Goal: Information Seeking & Learning: Understand process/instructions

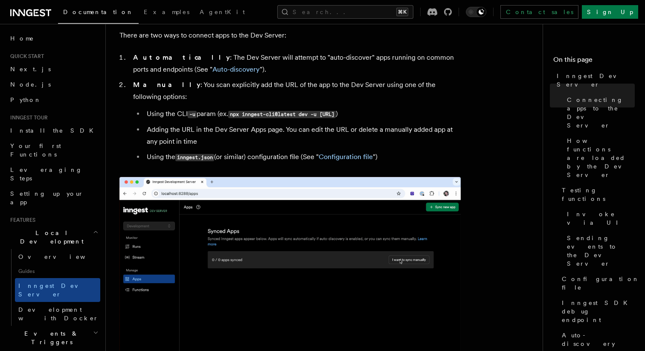
scroll to position [540, 0]
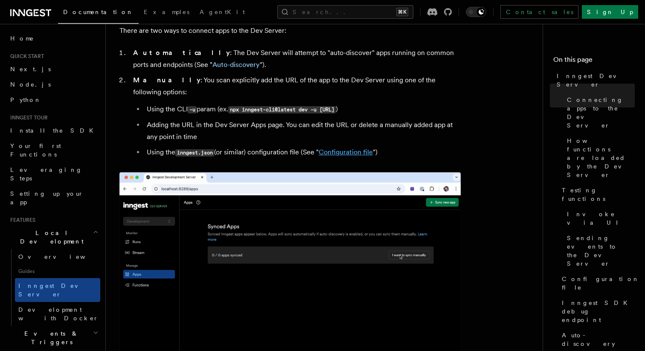
click at [335, 148] on link "Configuration file" at bounding box center [345, 152] width 54 height 8
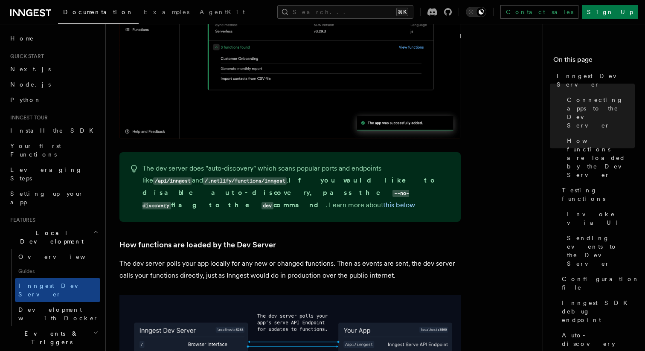
scroll to position [792, 0]
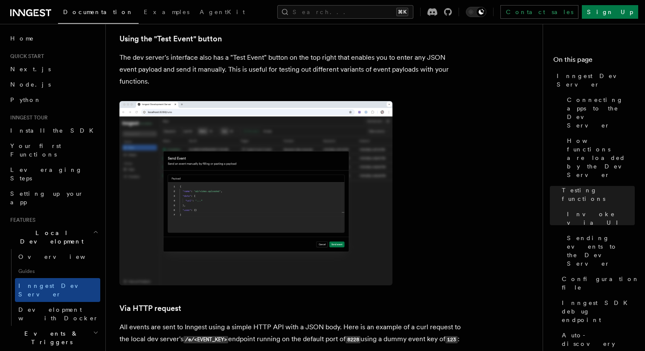
scroll to position [1786, 0]
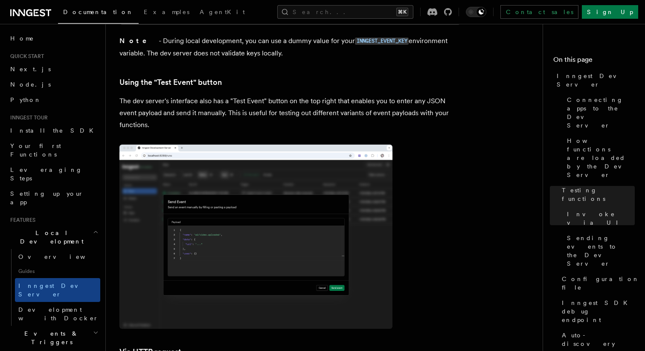
scroll to position [2244, 0]
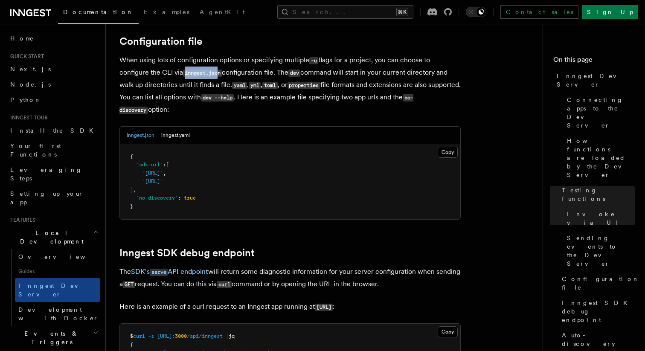
drag, startPoint x: 185, startPoint y: 64, endPoint x: 221, endPoint y: 65, distance: 35.4
click at [221, 69] on code "inngest.json" at bounding box center [202, 72] width 39 height 7
copy code "inngest.jso"
click at [219, 69] on code "inngest.json" at bounding box center [202, 72] width 39 height 7
copy code "inngest.json"
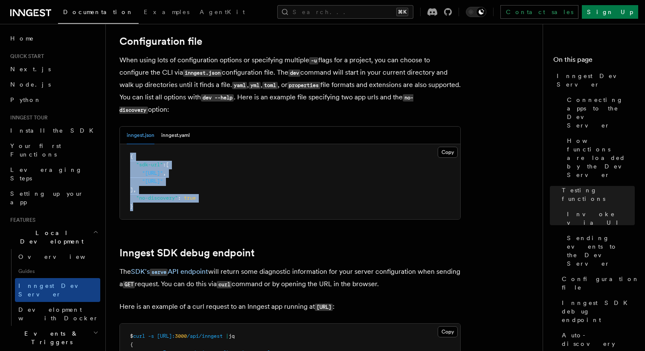
drag, startPoint x: 128, startPoint y: 149, endPoint x: 160, endPoint y: 202, distance: 62.0
click at [160, 202] on pre "{ "sdk-url" : [ "http://localhost:3000/api/inngest" , "http://localhost:3030/ap…" at bounding box center [290, 181] width 340 height 75
copy code "{ "sdk-url" : [ "http://localhost:3000/api/inngest" , "http://localhost:3030/ap…"
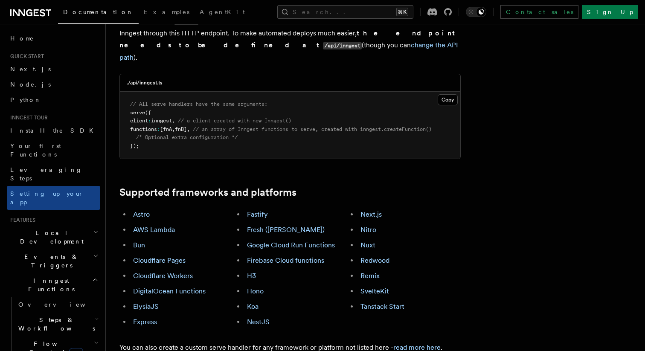
scroll to position [387, 0]
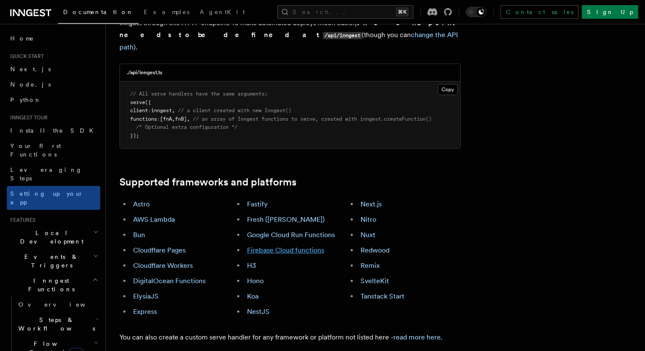
click at [292, 246] on link "Firebase Cloud functions" at bounding box center [285, 250] width 77 height 8
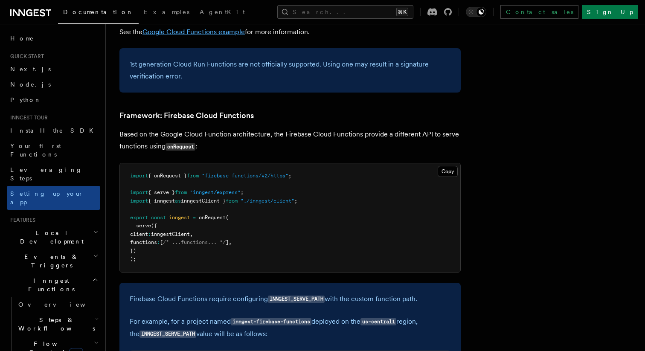
scroll to position [3725, 0]
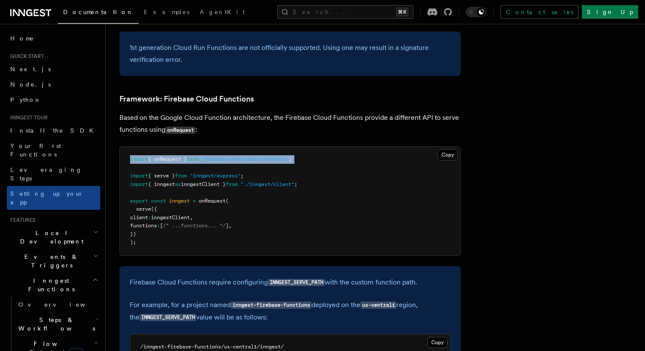
drag, startPoint x: 128, startPoint y: 105, endPoint x: 338, endPoint y: 113, distance: 210.3
click at [338, 147] on pre "import { onRequest } from "firebase-functions/v2/https" ; import { serve } from…" at bounding box center [290, 201] width 340 height 109
copy span "import { onRequest } from "firebase-functions/v2/https" ;"
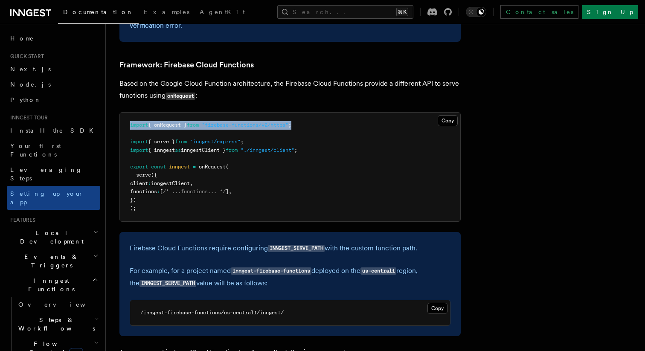
scroll to position [3758, 0]
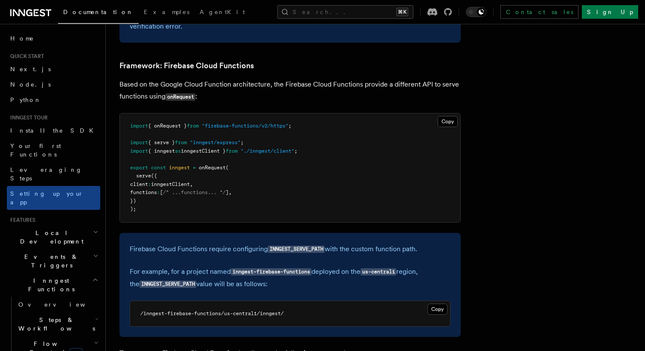
click at [130, 139] on span "import" at bounding box center [139, 142] width 18 height 6
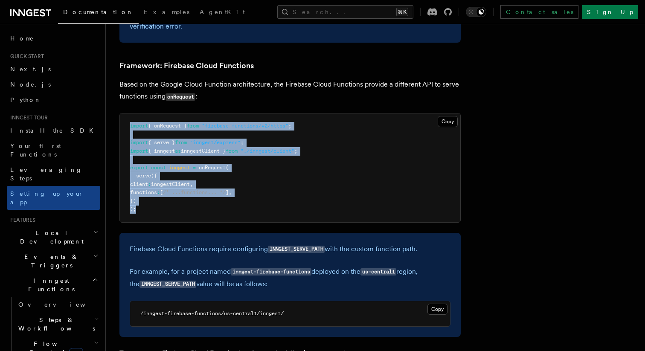
drag, startPoint x: 127, startPoint y: 74, endPoint x: 169, endPoint y: 164, distance: 99.2
click at [169, 164] on pre "import { onRequest } from "firebase-functions/v2/https" ; import { serve } from…" at bounding box center [290, 167] width 340 height 109
copy code "import { onRequest } from "firebase-functions/v2/https" ; import { serve } from…"
click at [329, 113] on pre "import { onRequest } from "firebase-functions/v2/https" ; import { serve } from…" at bounding box center [290, 167] width 340 height 109
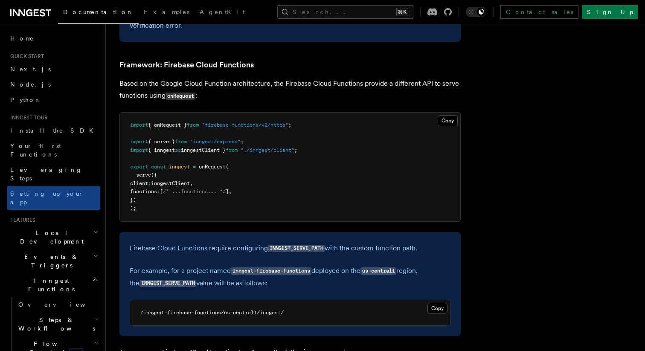
scroll to position [3766, 0]
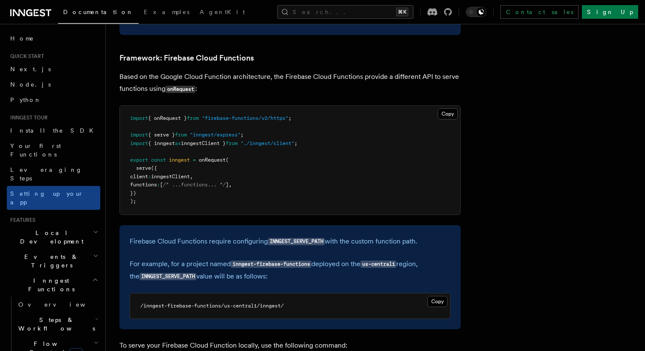
click at [189, 235] on p "Firebase Cloud Functions require configuring INNGEST_SERVE_PATH with the custom…" at bounding box center [290, 241] width 321 height 12
click at [292, 238] on code "INNGEST_SERVE_PATH" at bounding box center [296, 241] width 57 height 7
copy code "INNGEST_SERVE_PATH"
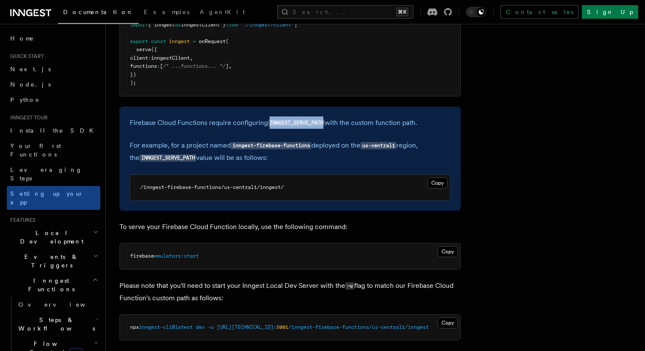
scroll to position [3887, 0]
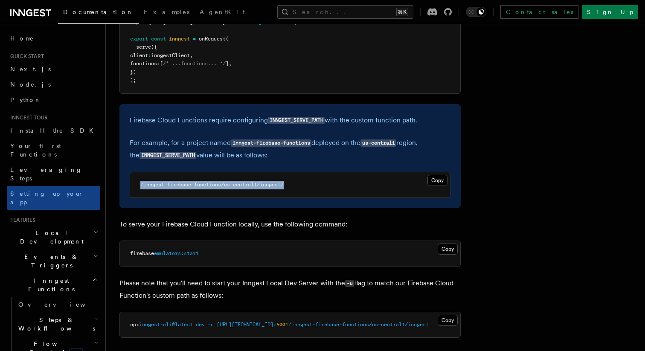
drag, startPoint x: 141, startPoint y: 133, endPoint x: 302, endPoint y: 134, distance: 161.1
click at [302, 172] on pre "/inngest-firebase-functions/us-central1/inngest/" at bounding box center [290, 185] width 320 height 26
copy code "/inngest-firebase-functions/us-central1/inngest/"
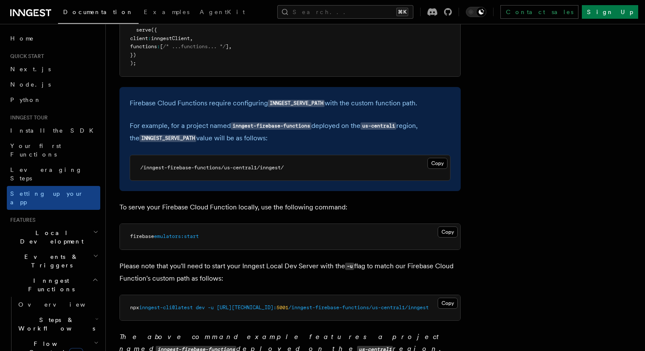
scroll to position [3906, 0]
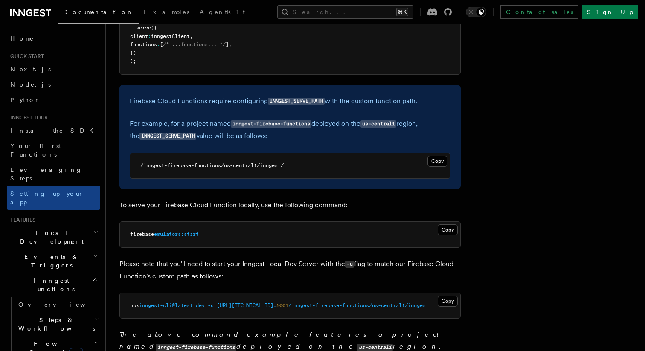
click at [282, 162] on code "/inngest-firebase-functions/us-central1/inngest/" at bounding box center [211, 165] width 143 height 6
click at [151, 133] on code "INNGEST_SERVE_PATH" at bounding box center [167, 136] width 57 height 7
copy code "INNGEST_SERVE_PATH"
click at [199, 118] on p "For example, for a project named inngest-firebase-functions deployed on the us-…" at bounding box center [290, 130] width 321 height 25
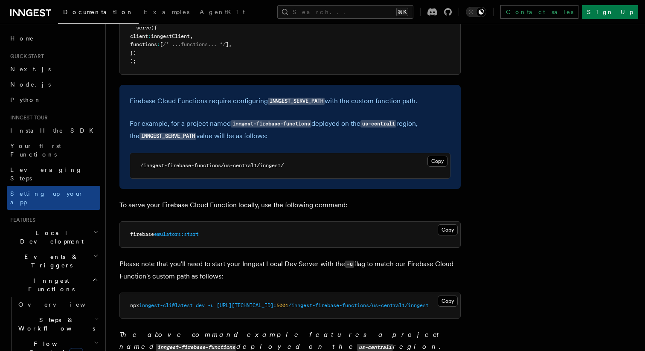
click at [240, 92] on div "Firebase Cloud Functions require configuring INNGEST_SERVE_PATH with the custom…" at bounding box center [289, 137] width 341 height 104
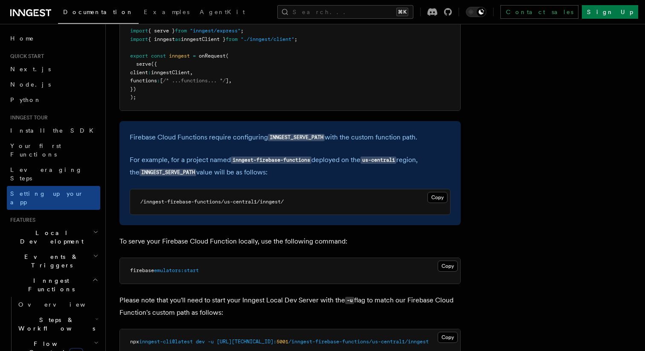
scroll to position [3868, 0]
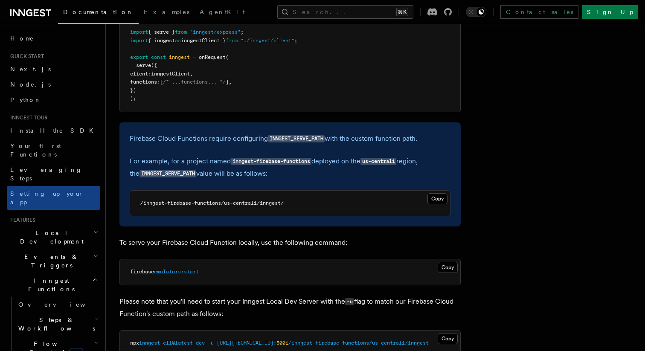
click at [287, 135] on code "INNGEST_SERVE_PATH" at bounding box center [296, 138] width 57 height 7
click at [134, 133] on p "Firebase Cloud Functions require configuring INNGEST_SERVE_PATH with the custom…" at bounding box center [290, 139] width 321 height 12
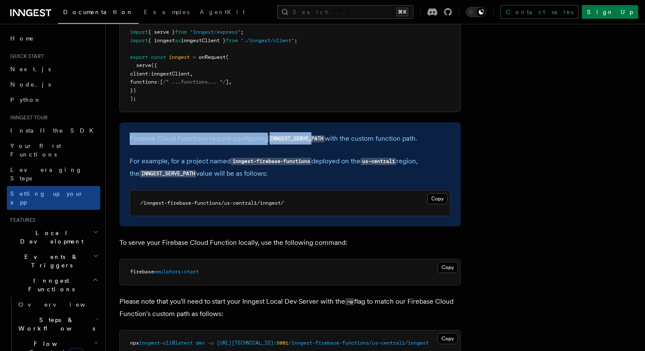
drag, startPoint x: 123, startPoint y: 88, endPoint x: 311, endPoint y: 84, distance: 187.6
click at [311, 122] on div "Firebase Cloud Functions require configuring INNGEST_SERVE_PATH with the custom…" at bounding box center [289, 174] width 341 height 104
click at [311, 135] on code "INNGEST_SERVE_PATH" at bounding box center [296, 138] width 57 height 7
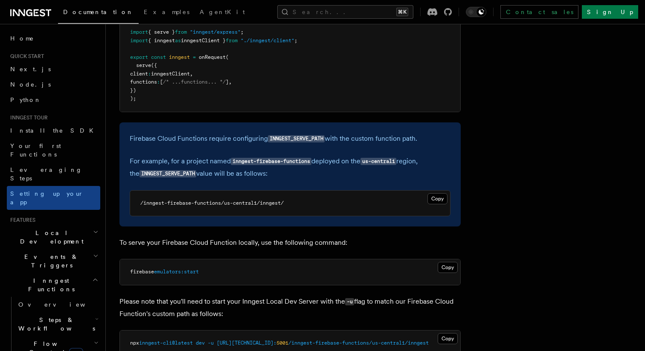
click at [205, 122] on div "Firebase Cloud Functions require configuring INNGEST_SERVE_PATH with the custom…" at bounding box center [289, 174] width 341 height 104
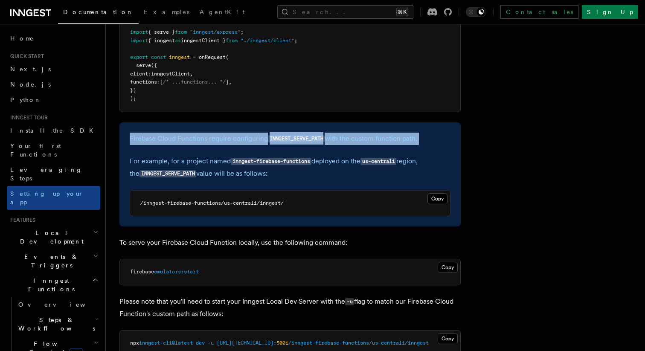
drag, startPoint x: 126, startPoint y: 84, endPoint x: 210, endPoint y: 110, distance: 88.6
click at [208, 122] on div "Firebase Cloud Functions require configuring INNGEST_SERVE_PATH with the custom…" at bounding box center [289, 174] width 341 height 104
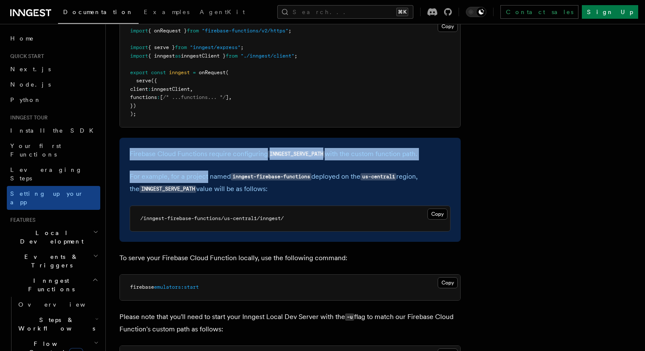
scroll to position [3858, 0]
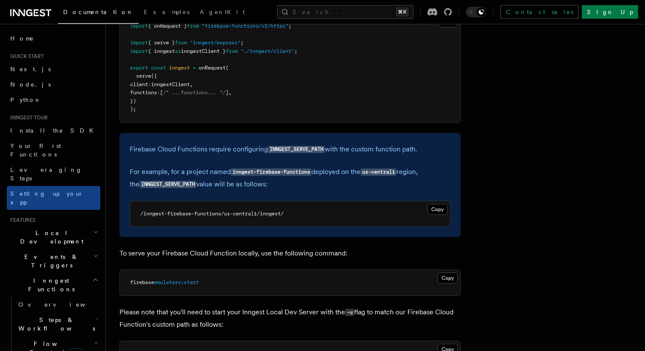
click at [367, 201] on pre "/inngest-firebase-functions/us-central1/inngest/" at bounding box center [290, 214] width 320 height 26
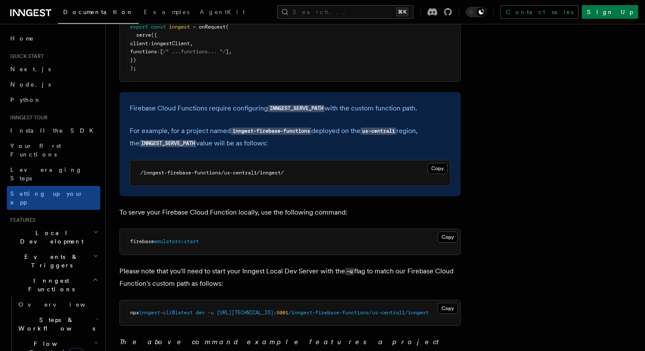
scroll to position [3909, 0]
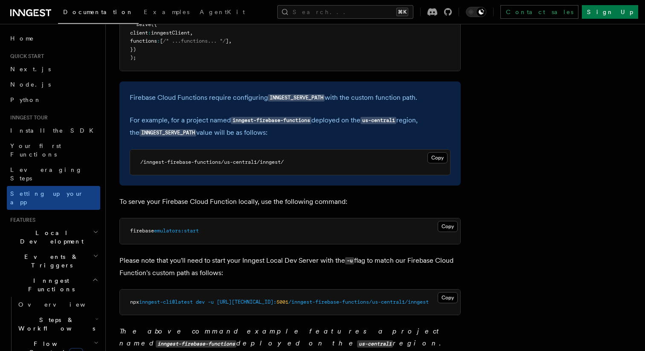
click at [308, 114] on p "For example, for a project named inngest-firebase-functions deployed on the us-…" at bounding box center [290, 126] width 321 height 25
click at [274, 150] on pre "/inngest-firebase-functions/us-central1/inngest/" at bounding box center [290, 163] width 320 height 26
click at [289, 92] on p "Firebase Cloud Functions require configuring INNGEST_SERVE_PATH with the custom…" at bounding box center [290, 98] width 321 height 12
click at [287, 94] on code "INNGEST_SERVE_PATH" at bounding box center [296, 97] width 57 height 7
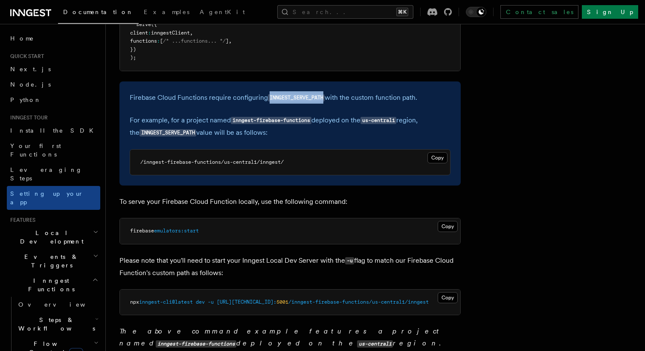
copy code "INNGEST_SERVE_PATH"
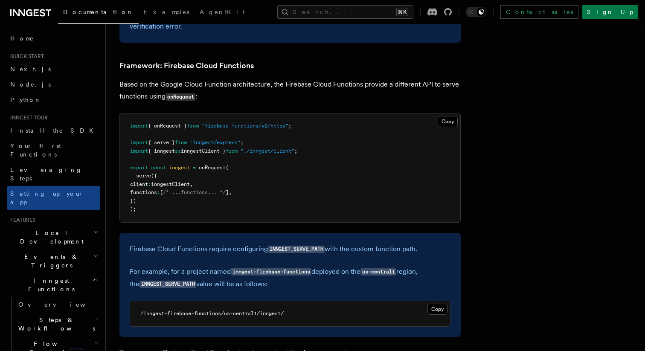
click at [316, 233] on div "Firebase Cloud Functions require configuring INNGEST_SERVE_PATH with the custom…" at bounding box center [289, 285] width 341 height 104
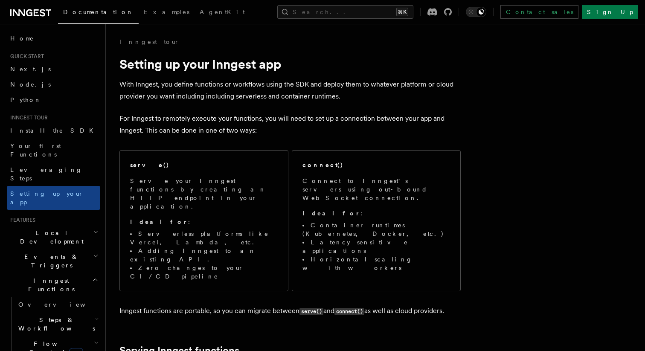
scroll to position [3780, 0]
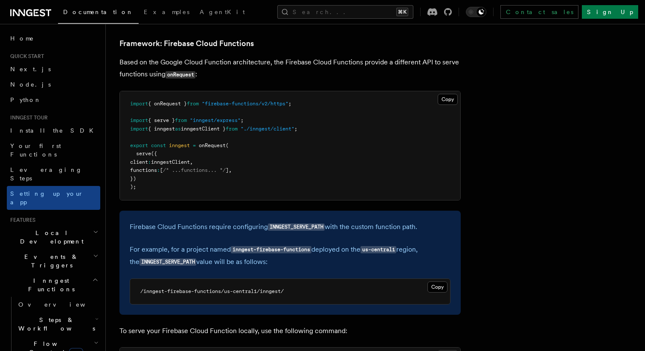
click at [150, 243] on p "For example, for a project named inngest-firebase-functions deployed on the us-…" at bounding box center [290, 255] width 321 height 25
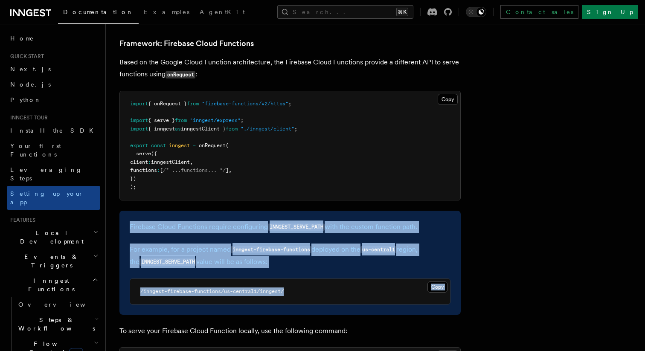
drag, startPoint x: 130, startPoint y: 175, endPoint x: 333, endPoint y: 243, distance: 213.8
click at [334, 242] on div "Firebase Cloud Functions require configuring INNGEST_SERVE_PATH with the custom…" at bounding box center [289, 263] width 341 height 104
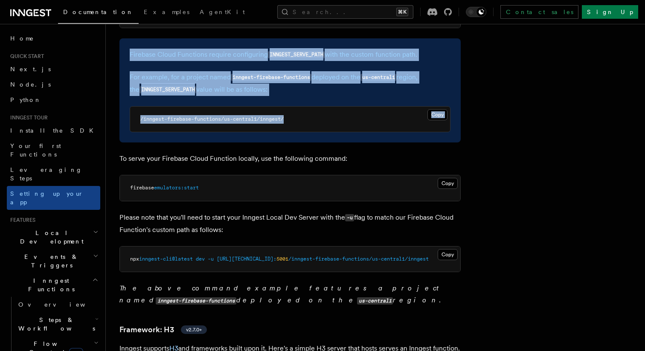
scroll to position [3954, 0]
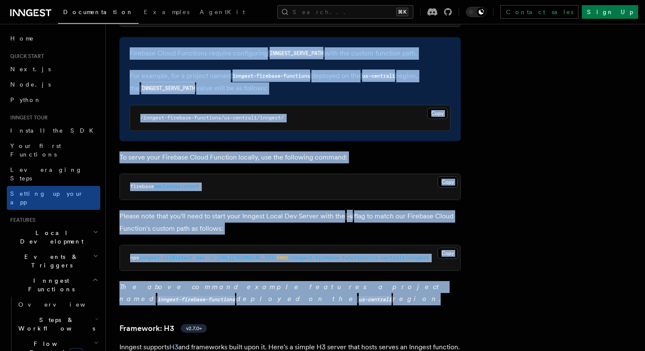
click at [200, 281] on p "The above command example features a project named inngest-firebase-functions d…" at bounding box center [289, 293] width 341 height 24
copy article "Firebase Cloud Functions require configuring INNGEST_SERVE_PATH with the custom…"
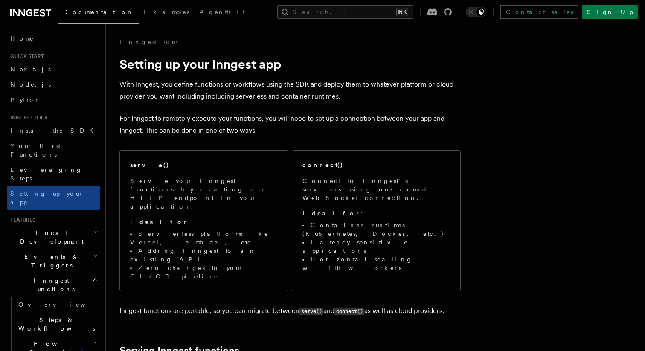
scroll to position [3780, 0]
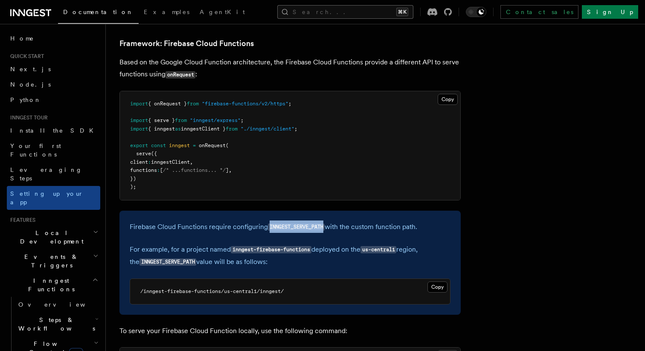
click at [347, 14] on button "Search... ⌘K" at bounding box center [345, 12] width 136 height 14
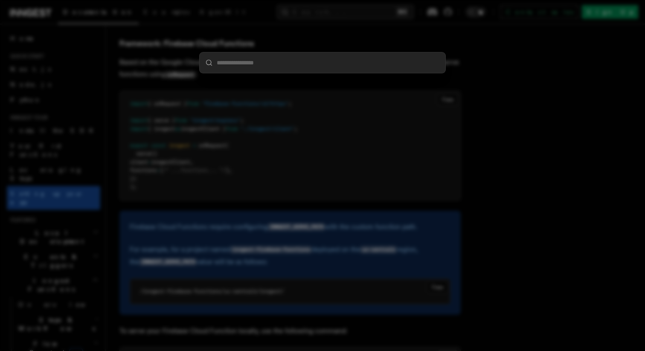
type input "**********"
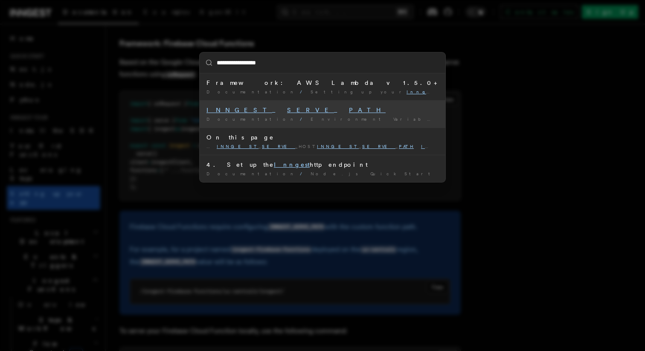
click at [287, 111] on mark "SERVE" at bounding box center [310, 110] width 47 height 7
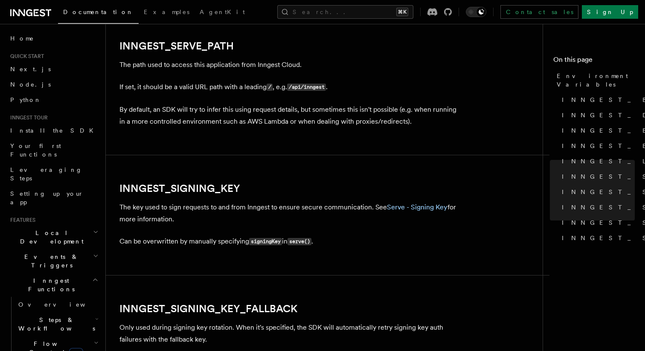
scroll to position [1358, 0]
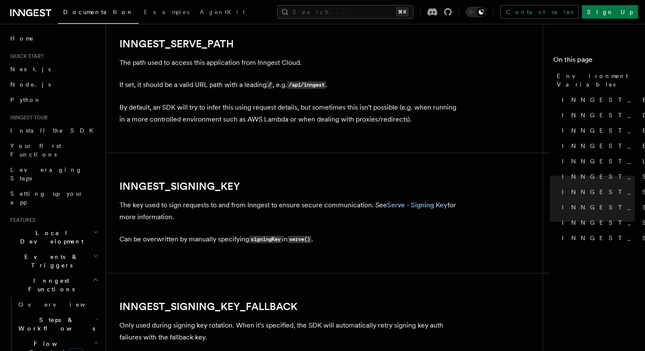
click at [183, 64] on p "The path used to access this application from Inngest Cloud." at bounding box center [289, 63] width 341 height 12
click at [220, 110] on p "By default, an SDK will try to infer this using request details, but sometimes …" at bounding box center [289, 113] width 341 height 24
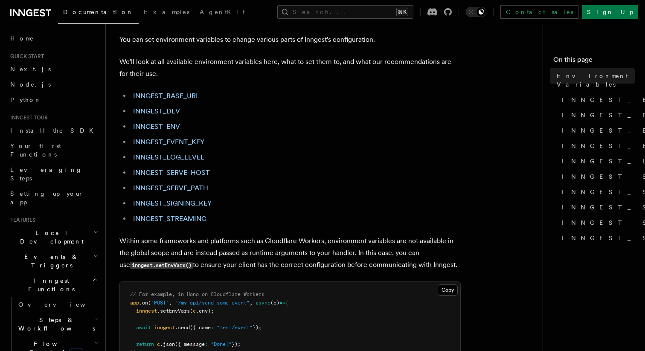
scroll to position [44, 0]
